Goal: Transaction & Acquisition: Download file/media

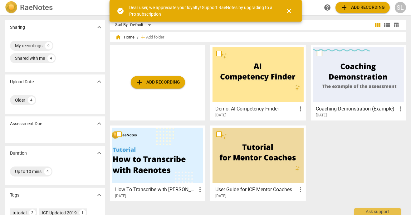
click at [290, 11] on span "close" at bounding box center [289, 10] width 7 height 7
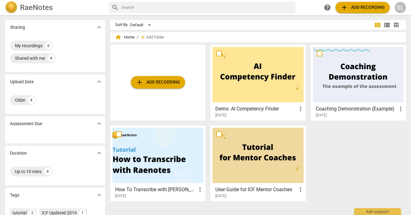
click at [361, 8] on span "add Add recording" at bounding box center [363, 7] width 44 height 7
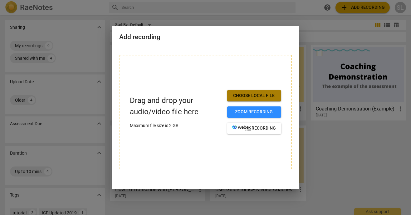
click at [252, 97] on span "Choose local file" at bounding box center [254, 95] width 44 height 6
click at [256, 97] on span "Choose local file" at bounding box center [254, 95] width 44 height 6
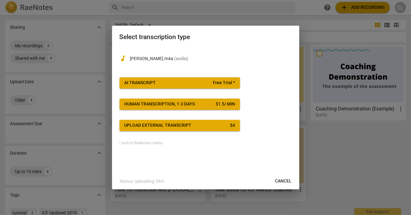
click at [169, 81] on span "AI Transcript Free Trial *" at bounding box center [180, 83] width 111 height 6
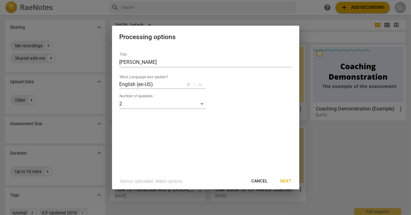
click at [291, 179] on span "Next" at bounding box center [286, 181] width 11 height 6
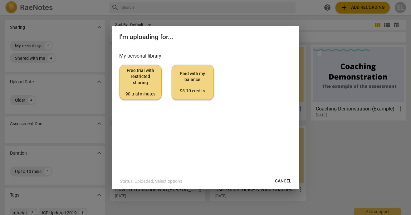
click at [198, 82] on span "Paid with my balance $5.10 credits" at bounding box center [193, 82] width 32 height 23
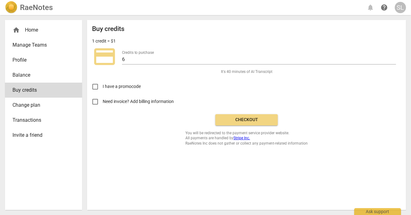
click at [111, 103] on span "Need invoice? Add billing information" at bounding box center [139, 101] width 72 height 7
click at [103, 103] on input "Need invoice? Add billing information" at bounding box center [95, 101] width 15 height 15
checkbox input "true"
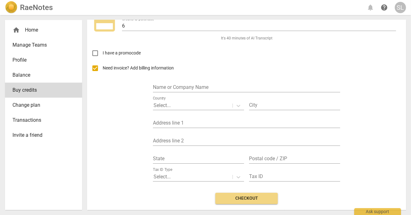
scroll to position [25, 0]
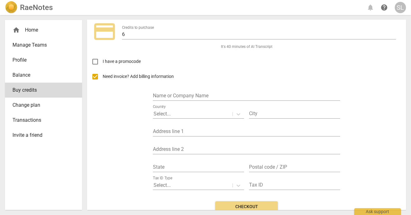
click at [185, 95] on input "text" at bounding box center [246, 96] width 187 height 9
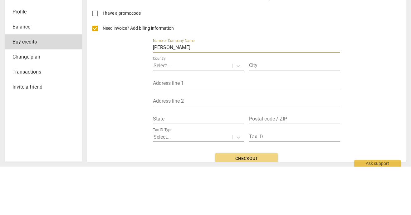
type input "Lee Shyong"
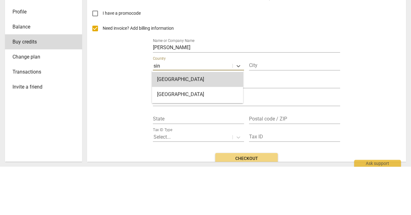
click at [188, 129] on div "Singapore" at bounding box center [197, 127] width 91 height 15
type input "sin"
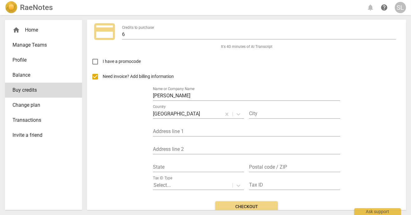
click at [274, 115] on input "text" at bounding box center [294, 113] width 91 height 9
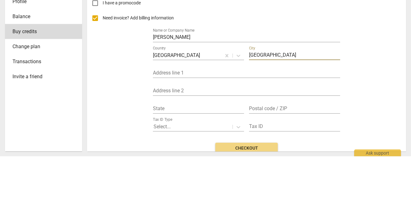
type input "Singapore"
click at [189, 131] on input "text" at bounding box center [246, 131] width 187 height 9
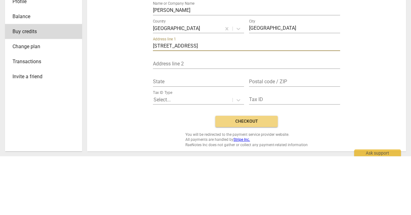
scroll to position [52, 0]
type input "104 Coronation Road"
click at [282, 140] on input "text" at bounding box center [294, 139] width 91 height 9
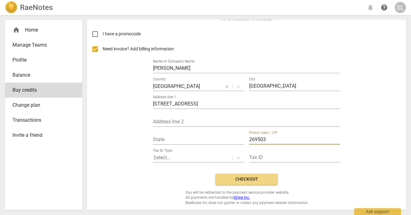
type input "269503"
click at [251, 183] on button "Checkout" at bounding box center [247, 178] width 62 height 11
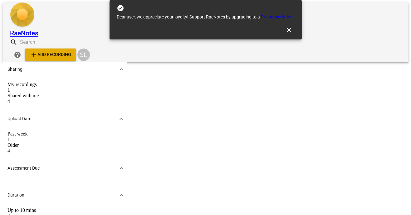
scroll to position [61, 0]
click at [31, 131] on div "Past week" at bounding box center [64, 134] width 115 height 6
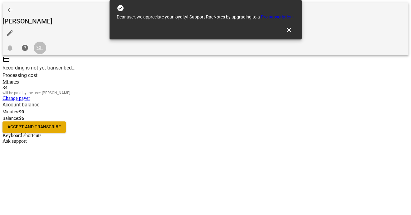
scroll to position [32, 0]
click at [61, 130] on span "Accept and transcribe" at bounding box center [33, 127] width 53 height 6
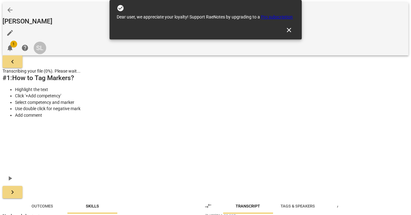
click at [22, 186] on button "keyboard_arrow_right" at bounding box center [12, 192] width 20 height 12
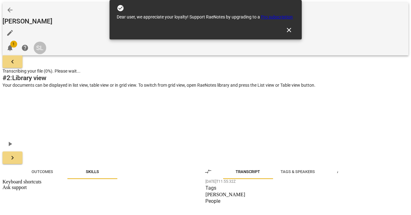
click at [16, 154] on span "keyboard_arrow_right" at bounding box center [12, 157] width 7 height 7
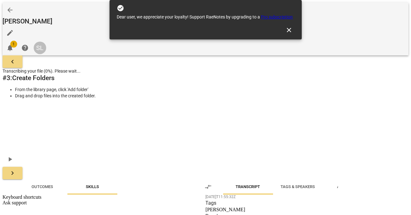
click at [16, 169] on span "keyboard_arrow_right" at bounding box center [12, 172] width 7 height 7
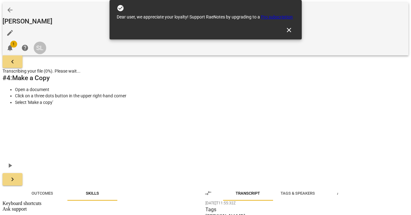
click at [22, 173] on button "keyboard_arrow_right" at bounding box center [12, 179] width 20 height 12
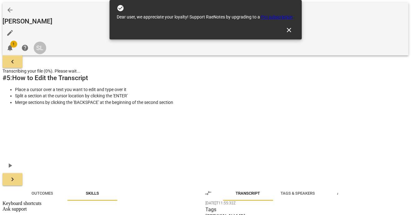
click at [16, 175] on span "keyboard_arrow_right" at bounding box center [12, 178] width 7 height 7
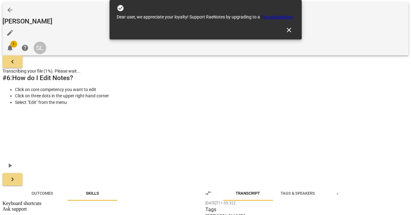
click at [16, 175] on span "keyboard_arrow_right" at bounding box center [12, 178] width 7 height 7
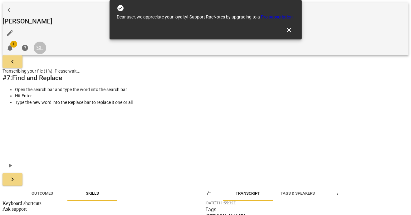
click at [290, 26] on span "close" at bounding box center [289, 29] width 7 height 7
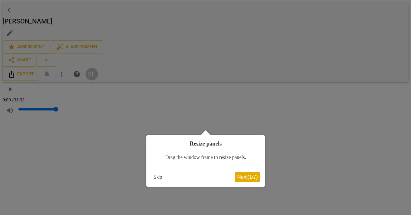
click at [159, 176] on button "Skip" at bounding box center [157, 176] width 13 height 9
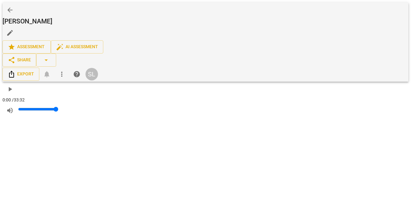
scroll to position [3099, 0]
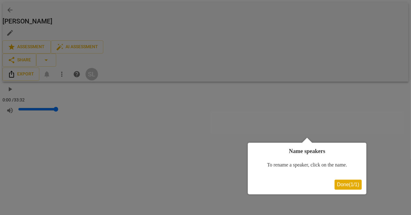
click at [347, 184] on span "Done ( 1 / 1 )" at bounding box center [348, 183] width 22 height 5
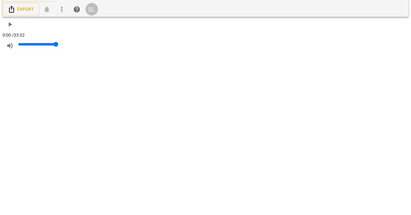
type input "Shyong"
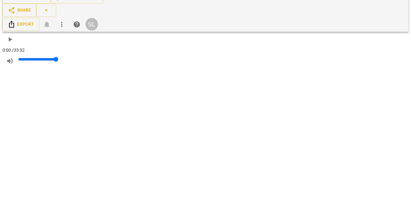
type input "Yv"
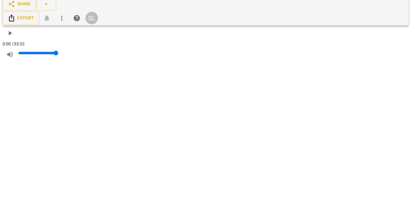
type input "[PERSON_NAME]"
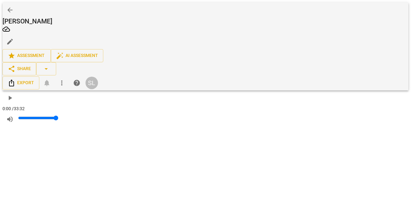
scroll to position [113, 0]
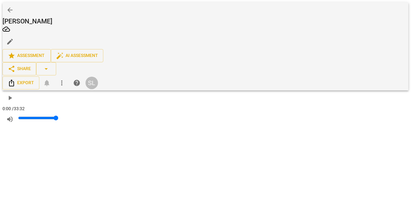
click at [98, 52] on span "auto_fix_high AI Assessment" at bounding box center [77, 55] width 42 height 7
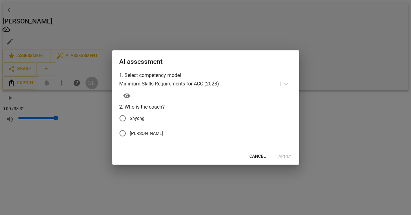
click at [136, 117] on span "Shyong" at bounding box center [137, 118] width 15 height 7
click at [130, 117] on input "Shyong" at bounding box center [122, 118] width 15 height 15
radio input "true"
click at [288, 154] on span "Apply" at bounding box center [285, 156] width 13 height 6
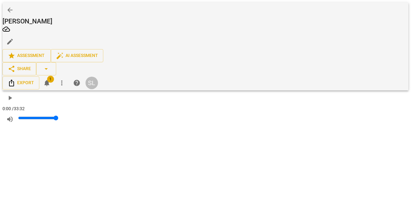
click at [54, 79] on span "notifications 1" at bounding box center [46, 82] width 15 height 7
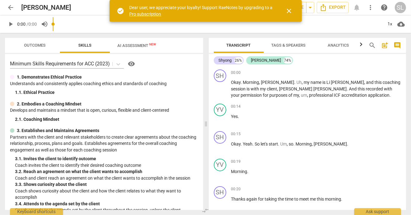
click at [290, 8] on span "close" at bounding box center [289, 10] width 7 height 7
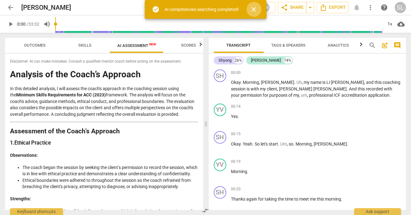
click at [255, 10] on span "close" at bounding box center [253, 9] width 7 height 7
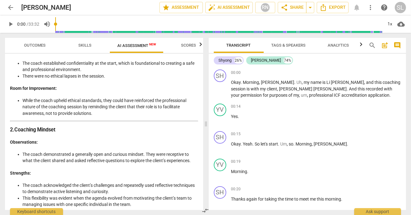
scroll to position [144, 0]
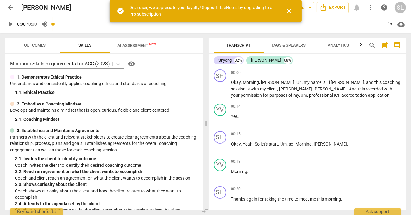
click at [389, 45] on span "post_add" at bounding box center [384, 45] width 7 height 7
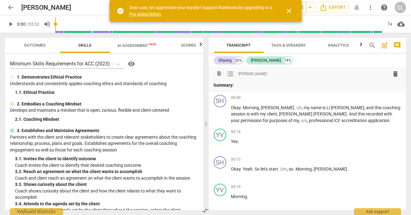
click at [401, 47] on span "comment" at bounding box center [397, 45] width 7 height 7
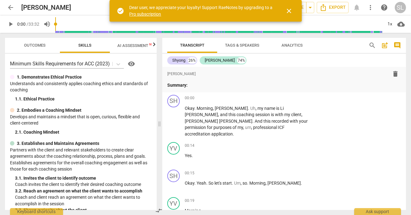
click at [389, 49] on span "post_add" at bounding box center [384, 45] width 7 height 7
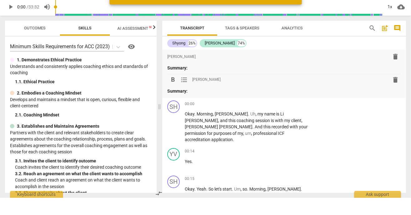
click at [397, 96] on span "delete" at bounding box center [395, 96] width 7 height 7
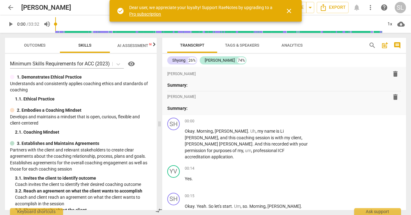
click at [396, 99] on span "delete" at bounding box center [395, 96] width 7 height 7
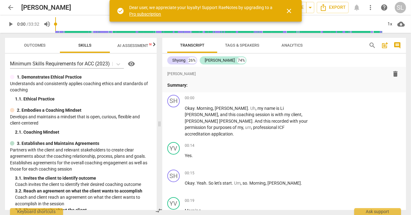
click at [394, 76] on span "delete" at bounding box center [395, 73] width 7 height 7
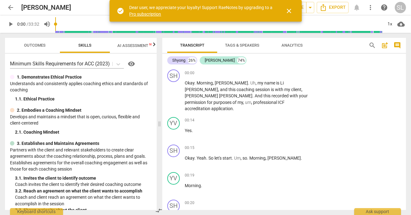
click at [291, 12] on span "close" at bounding box center [289, 10] width 7 height 7
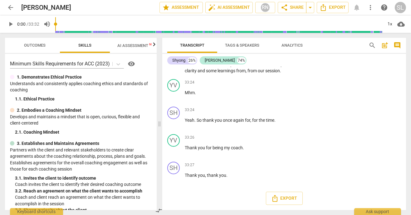
scroll to position [6656, 0]
click at [285, 199] on span "Export" at bounding box center [284, 197] width 26 height 7
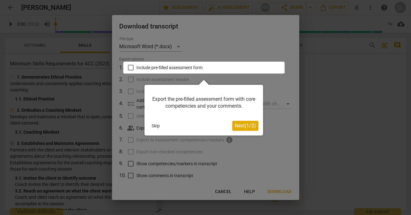
click at [156, 129] on button "Skip" at bounding box center [155, 125] width 13 height 9
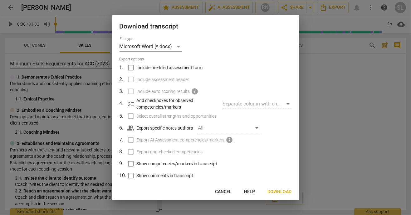
click at [158, 165] on span "Show competencies/markers in transcript" at bounding box center [177, 163] width 81 height 7
click at [137, 165] on input "Show competencies/markers in transcript" at bounding box center [131, 163] width 12 height 12
checkbox input "true"
click at [136, 179] on input "Show comments in transcript" at bounding box center [131, 175] width 12 height 12
checkbox input "true"
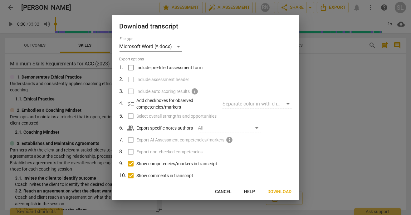
click at [146, 70] on span "Include pre-filled assessment form" at bounding box center [170, 67] width 66 height 7
click at [137, 70] on input "Include pre-filled assessment form" at bounding box center [131, 68] width 12 height 12
checkbox input "true"
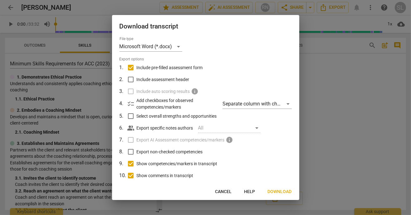
click at [147, 82] on span "Include assessment header" at bounding box center [163, 79] width 53 height 7
click at [137, 82] on input "Include assessment header" at bounding box center [131, 79] width 12 height 12
checkbox input "true"
click at [146, 118] on span "Select overall strengths and opportunities" at bounding box center [177, 116] width 80 height 7
click at [137, 118] on input "Select overall strengths and opportunities" at bounding box center [131, 116] width 12 height 12
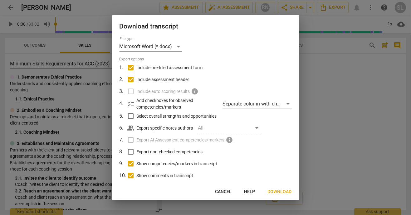
checkbox input "true"
click at [147, 152] on span "Export non-checked competencies" at bounding box center [170, 151] width 66 height 7
click at [137, 152] on input "Export non-checked competencies" at bounding box center [131, 152] width 12 height 12
checkbox input "true"
click at [155, 70] on span "Include pre-filled assessment form" at bounding box center [170, 67] width 66 height 7
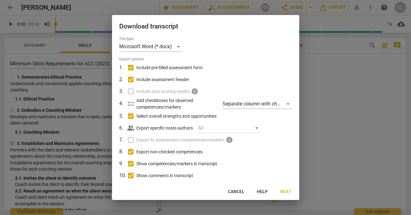
click at [137, 70] on input "Include pre-filled assessment form" at bounding box center [131, 68] width 12 height 12
checkbox input "false"
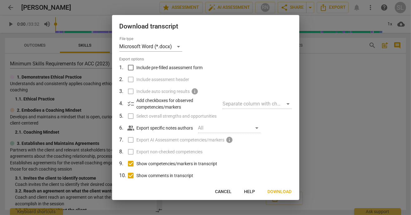
click at [165, 164] on span "Show competencies/markers in transcript" at bounding box center [177, 163] width 81 height 7
click at [137, 164] on input "Show competencies/markers in transcript" at bounding box center [131, 163] width 12 height 12
checkbox input "false"
click at [158, 180] on label "Show comments in transcript" at bounding box center [205, 175] width 164 height 12
click at [137, 180] on input "Show comments in transcript" at bounding box center [131, 175] width 12 height 12
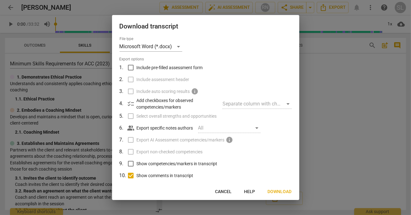
checkbox input "false"
click at [137, 101] on p "Add checkboxes for observed competencies/markers" at bounding box center [177, 103] width 81 height 13
click at [283, 106] on div "Separate column with check marks" at bounding box center [257, 104] width 69 height 10
click at [288, 104] on div "Separate column with check marks" at bounding box center [257, 104] width 69 height 10
click at [265, 104] on div "Separate column with check marks" at bounding box center [257, 104] width 69 height 10
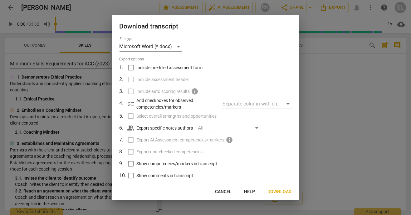
click at [260, 130] on div "All" at bounding box center [229, 128] width 62 height 10
click at [259, 128] on div "All" at bounding box center [229, 128] width 62 height 10
click at [165, 70] on span "Include pre-filled assessment form" at bounding box center [170, 67] width 66 height 7
click at [137, 70] on input "Include pre-filled assessment form" at bounding box center [131, 68] width 12 height 12
checkbox input "true"
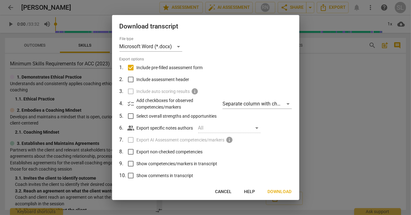
click at [167, 83] on label "Include assessment header" at bounding box center [205, 79] width 164 height 12
click at [137, 83] on input "Include assessment header" at bounding box center [131, 79] width 12 height 12
checkbox input "true"
click at [153, 92] on span "Include auto scoring results" at bounding box center [163, 91] width 53 height 7
click at [146, 117] on span "Select overall strengths and opportunities" at bounding box center [177, 116] width 80 height 7
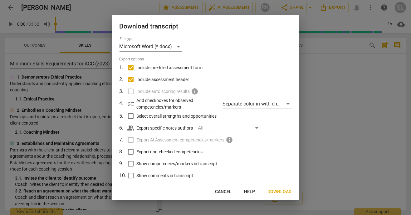
click at [137, 117] on input "Select overall strengths and opportunities" at bounding box center [131, 116] width 12 height 12
checkbox input "true"
click at [145, 146] on label "Export non-checked competencies" at bounding box center [205, 152] width 164 height 12
click at [137, 146] on input "Export non-checked competencies" at bounding box center [131, 152] width 12 height 12
checkbox input "true"
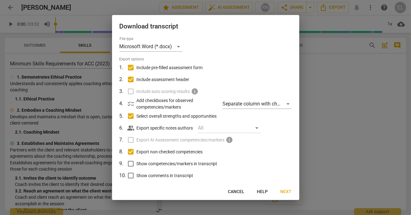
click at [146, 138] on span "Export AI Assessment competencies/markers" at bounding box center [181, 139] width 88 height 7
click at [147, 166] on span "Show competencies/markers in transcript" at bounding box center [177, 163] width 81 height 7
click at [137, 166] on input "Show competencies/markers in transcript" at bounding box center [131, 163] width 12 height 12
checkbox input "true"
click at [141, 178] on label "Show comments in transcript" at bounding box center [205, 175] width 164 height 12
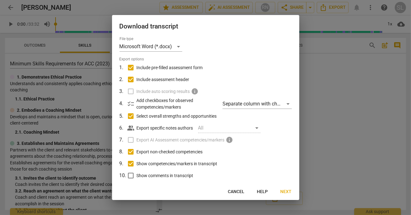
click at [137, 178] on input "Show comments in transcript" at bounding box center [131, 175] width 12 height 12
checkbox input "true"
click at [231, 140] on span "info" at bounding box center [229, 139] width 7 height 7
click at [232, 141] on span "info" at bounding box center [229, 139] width 7 height 7
click at [231, 146] on label "Export non-checked competencies" at bounding box center [205, 152] width 164 height 12
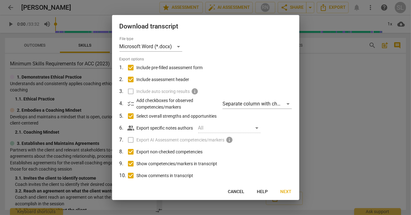
click at [137, 146] on input "Export non-checked competencies" at bounding box center [131, 152] width 12 height 12
click at [170, 153] on span "Export non-checked competencies" at bounding box center [170, 151] width 66 height 7
click at [137, 153] on input "Export non-checked competencies" at bounding box center [131, 152] width 12 height 12
checkbox input "true"
click at [287, 196] on button "Next" at bounding box center [286, 191] width 21 height 11
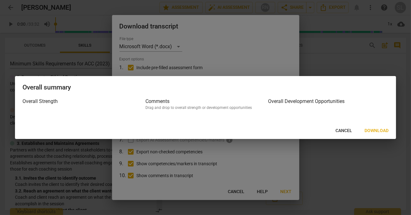
click at [380, 132] on span "Download" at bounding box center [377, 130] width 24 height 6
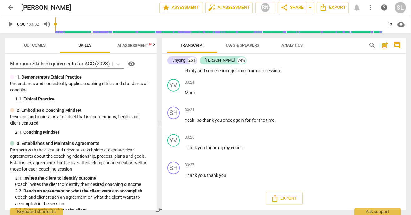
click at [289, 201] on span "Export" at bounding box center [284, 197] width 26 height 7
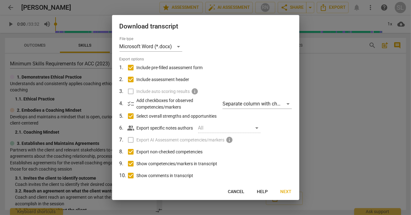
click at [181, 70] on span "Include pre-filled assessment form" at bounding box center [170, 67] width 66 height 7
click at [137, 70] on input "Include pre-filled assessment form" at bounding box center [131, 68] width 12 height 12
checkbox input "false"
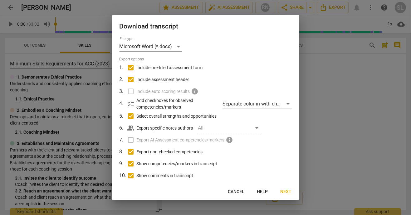
checkbox input "false"
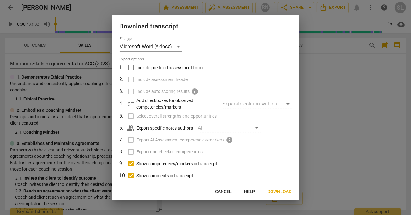
click at [170, 83] on label "Include assessment header" at bounding box center [205, 79] width 164 height 12
click at [158, 166] on span "Show competencies/markers in transcript" at bounding box center [177, 163] width 81 height 7
click at [137, 166] on input "Show competencies/markers in transcript" at bounding box center [131, 163] width 12 height 12
checkbox input "false"
click at [159, 179] on label "Show comments in transcript" at bounding box center [205, 175] width 164 height 12
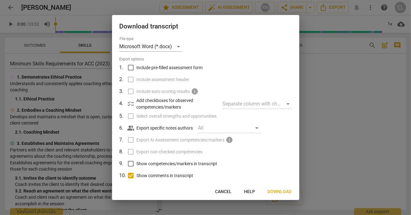
click at [137, 179] on input "Show comments in transcript" at bounding box center [131, 175] width 12 height 12
checkbox input "false"
click at [280, 196] on button "Download" at bounding box center [280, 191] width 34 height 11
